Goal: Transaction & Acquisition: Purchase product/service

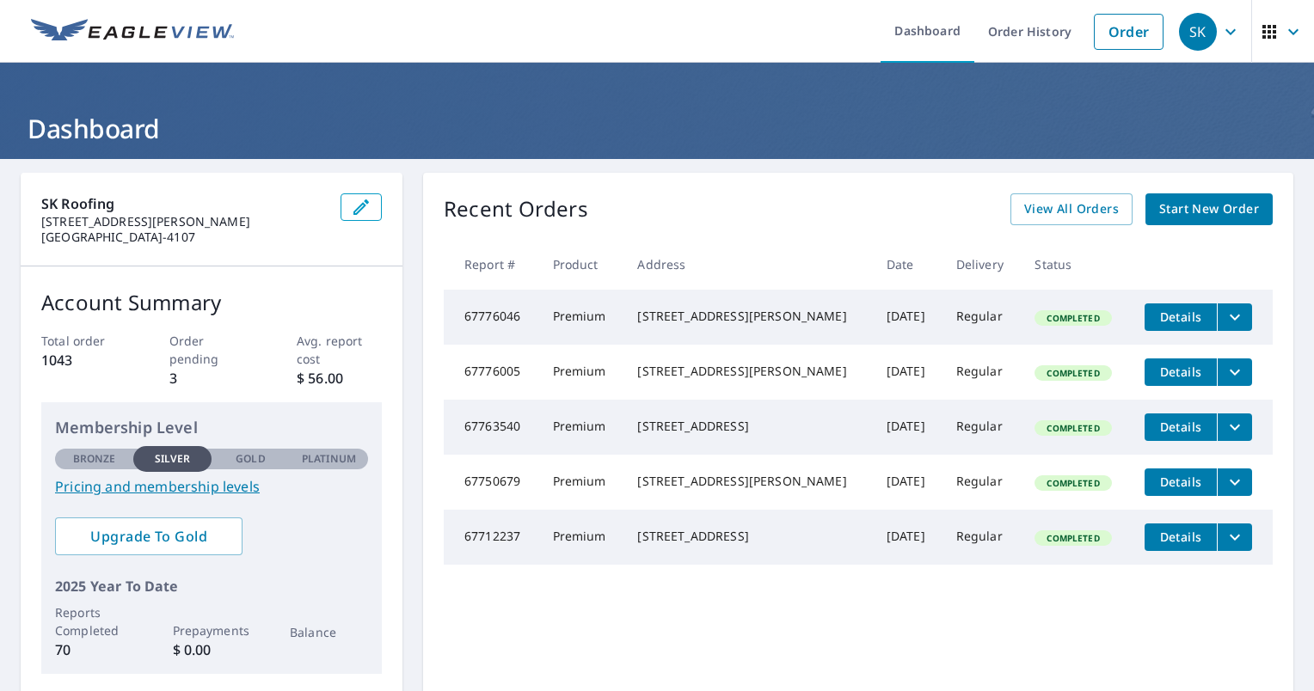
click at [1183, 211] on span "Start New Order" at bounding box center [1209, 209] width 100 height 21
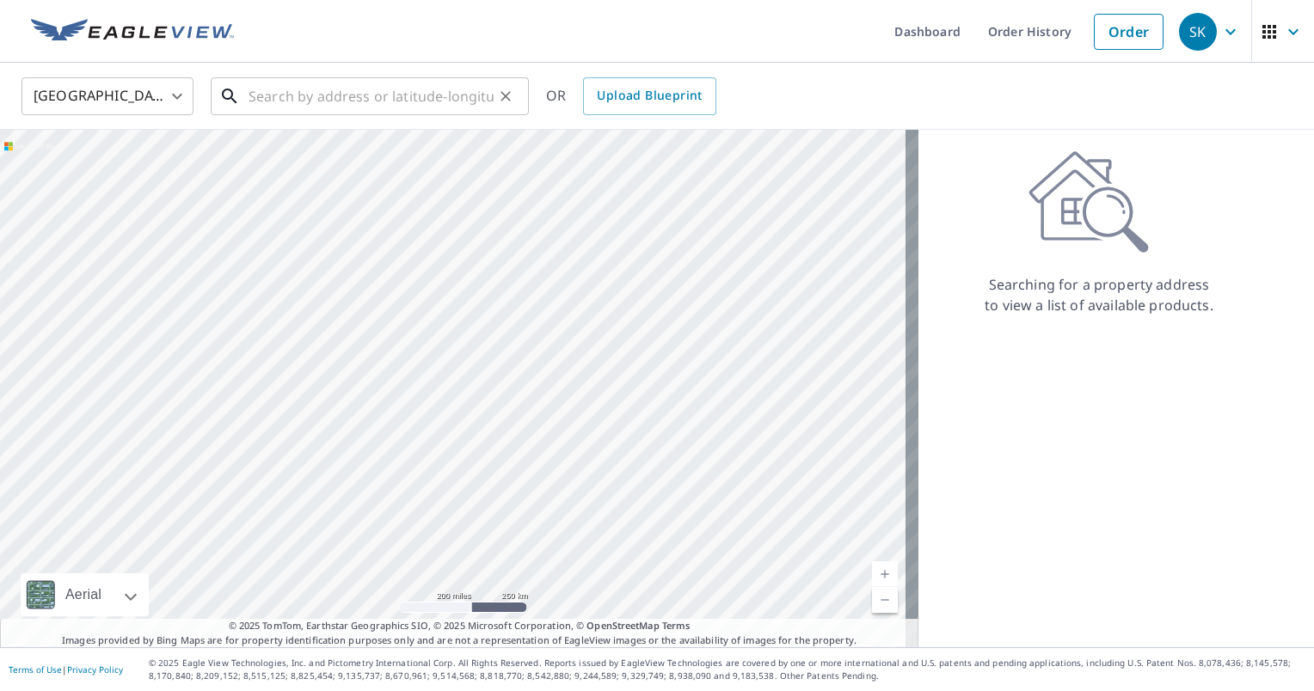
click at [278, 90] on input "text" at bounding box center [370, 96] width 245 height 48
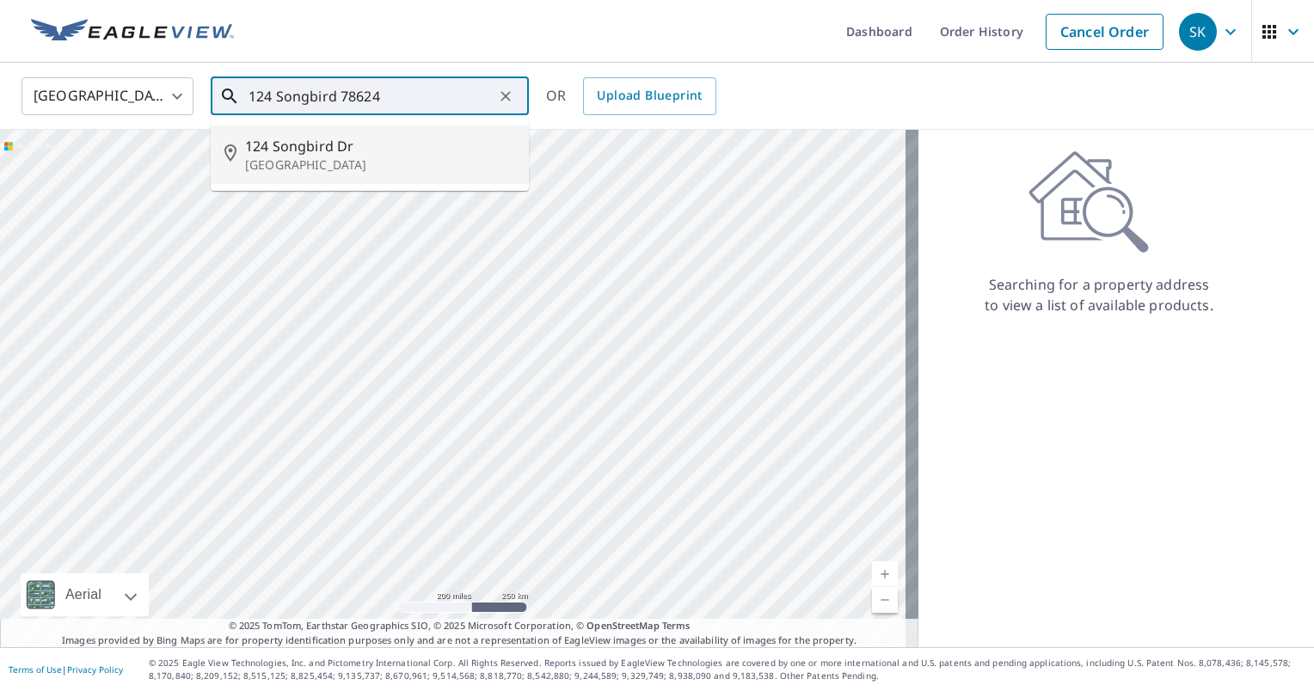
click at [322, 158] on p "[GEOGRAPHIC_DATA]" at bounding box center [380, 164] width 270 height 17
type input "[STREET_ADDRESS]"
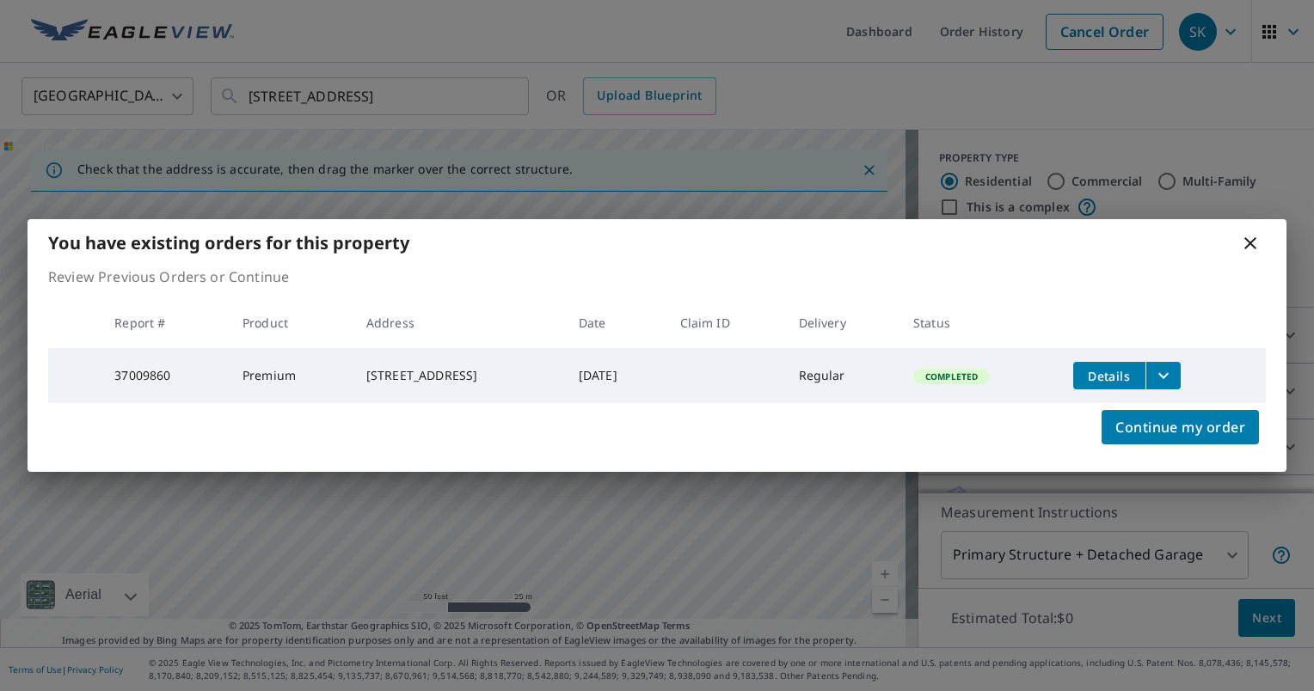
click at [1247, 237] on icon at bounding box center [1250, 243] width 12 height 12
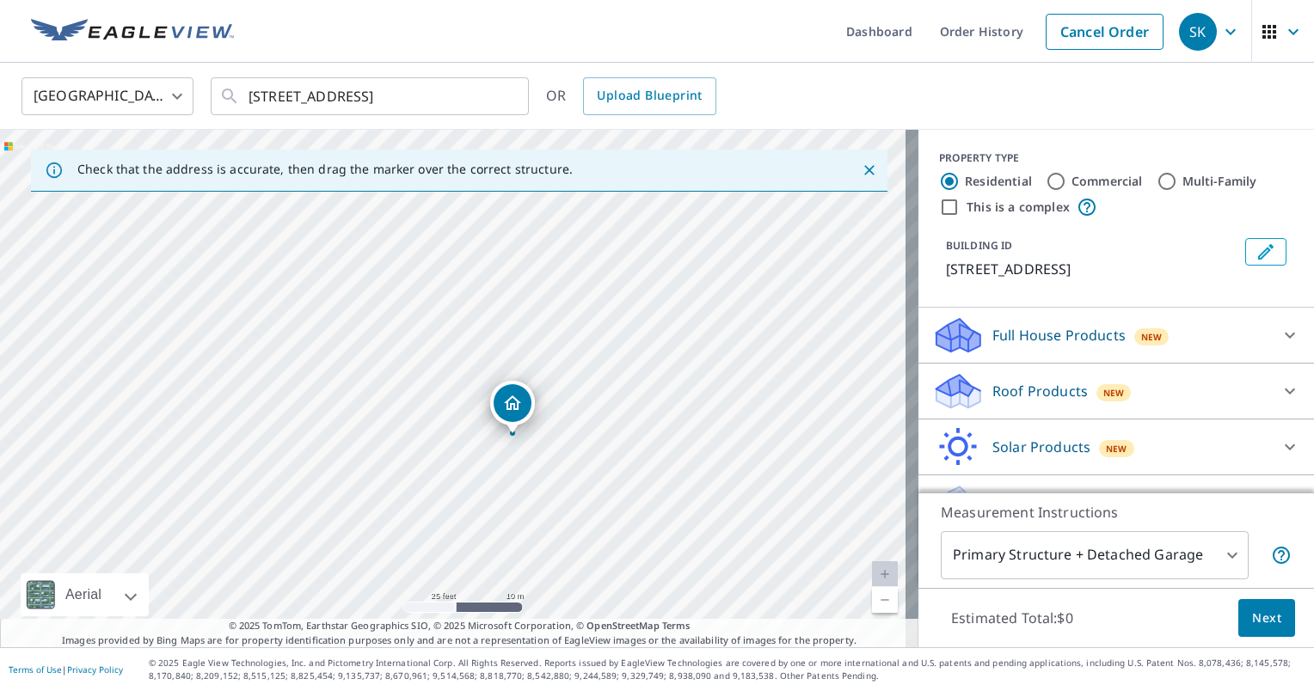
click at [993, 401] on p "Roof Products" at bounding box center [1039, 391] width 95 height 21
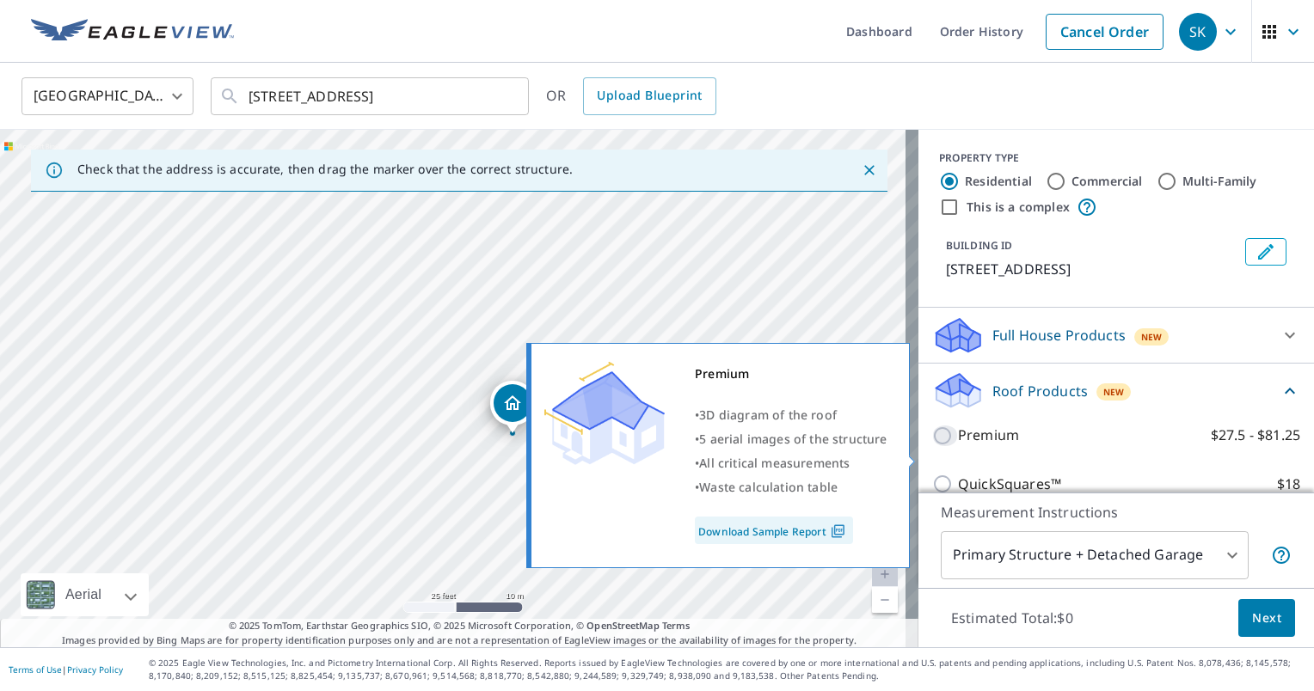
click at [932, 446] on input "Premium $27.5 - $81.25" at bounding box center [945, 436] width 26 height 21
checkbox input "true"
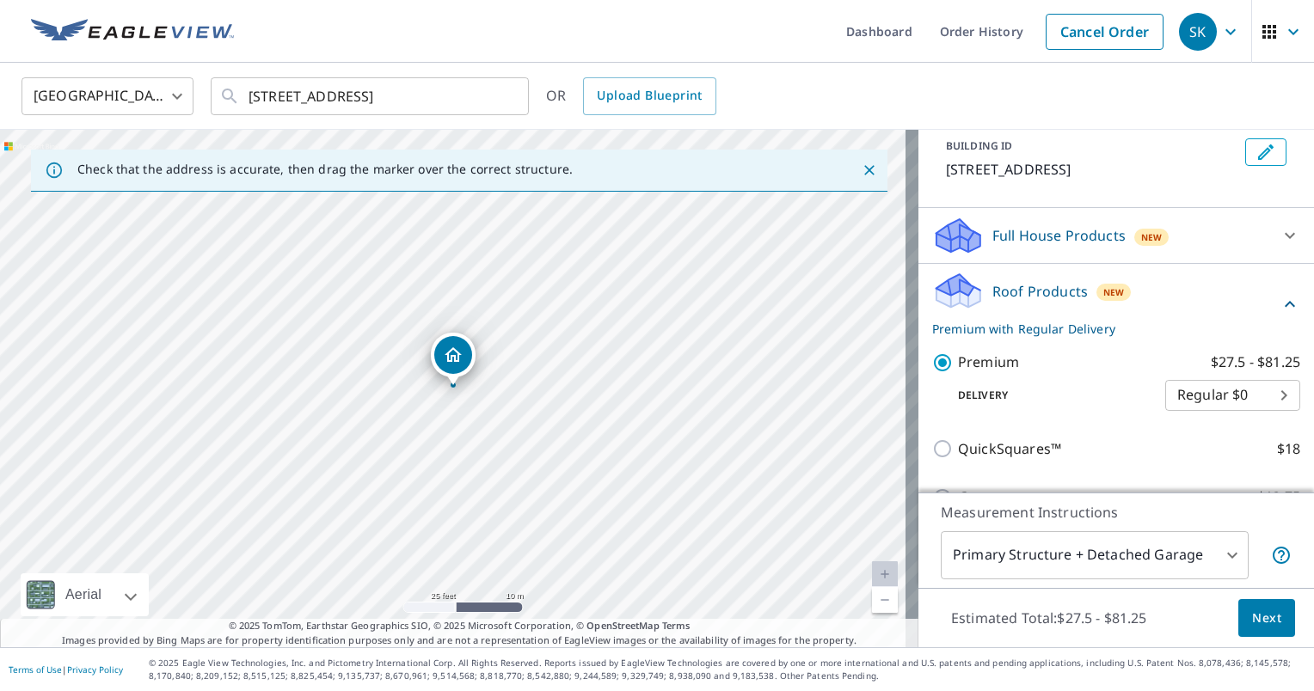
scroll to position [316, 0]
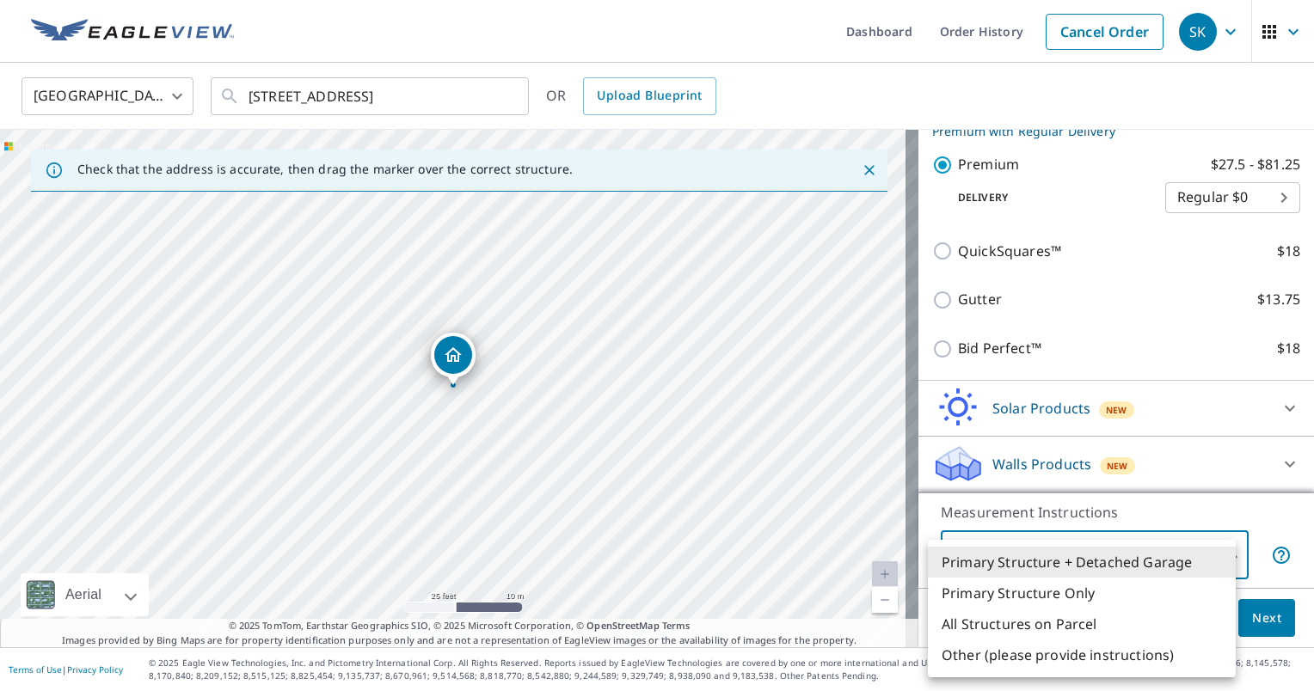
click at [1105, 555] on body "SK SK Dashboard Order History Cancel Order SK United States [GEOGRAPHIC_DATA] ​…" at bounding box center [657, 345] width 1314 height 691
click at [1076, 597] on li "Primary Structure Only" at bounding box center [1082, 593] width 308 height 31
type input "2"
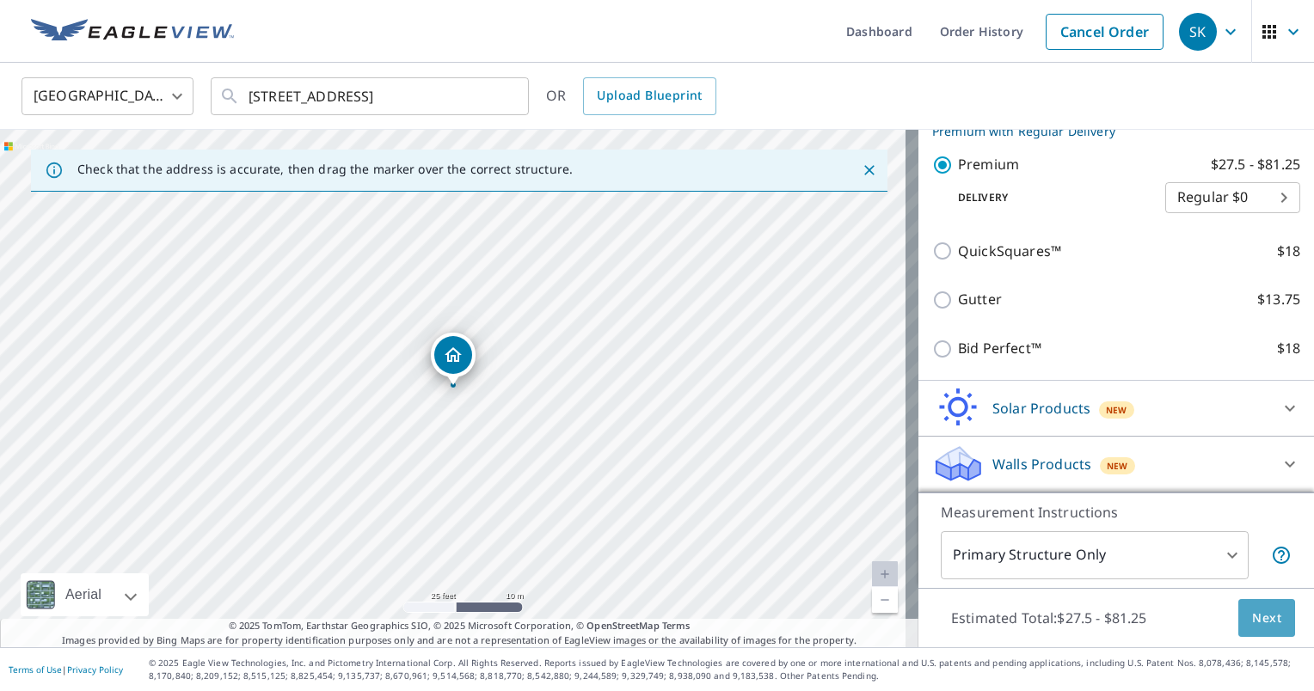
click at [1259, 619] on span "Next" at bounding box center [1266, 618] width 29 height 21
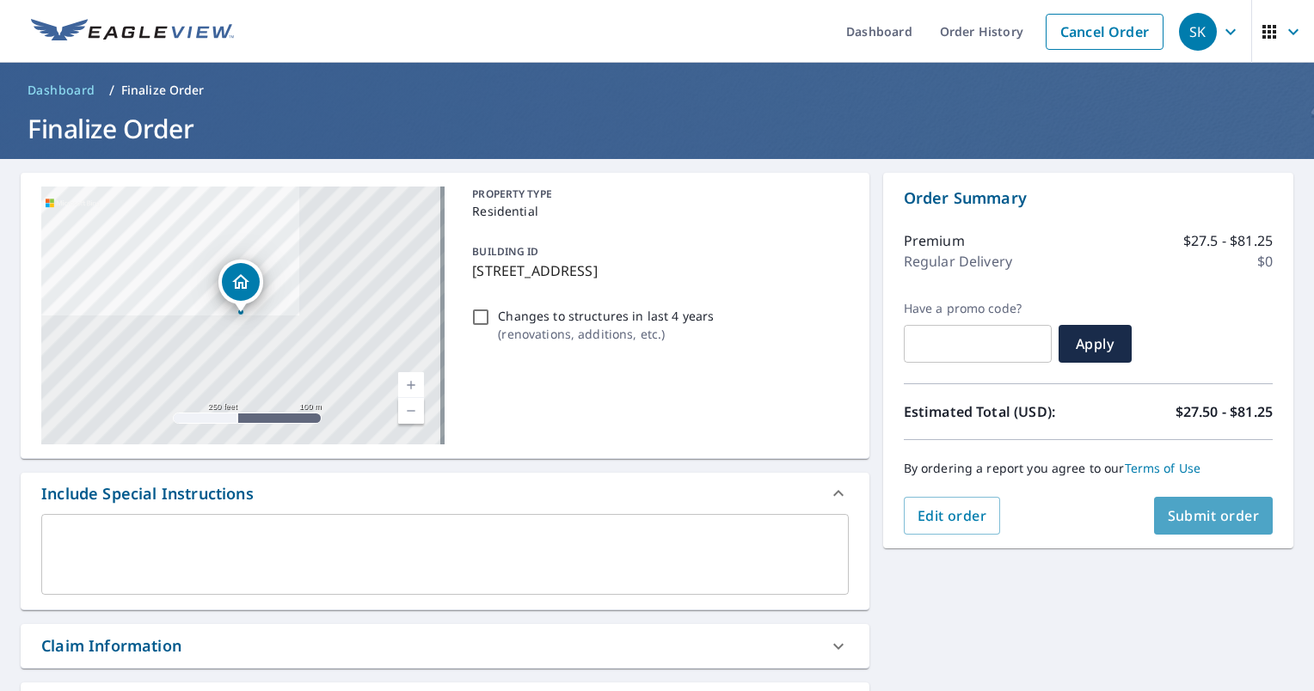
click at [1199, 507] on span "Submit order" at bounding box center [1213, 515] width 92 height 19
checkbox input "true"
